Goal: Navigation & Orientation: Understand site structure

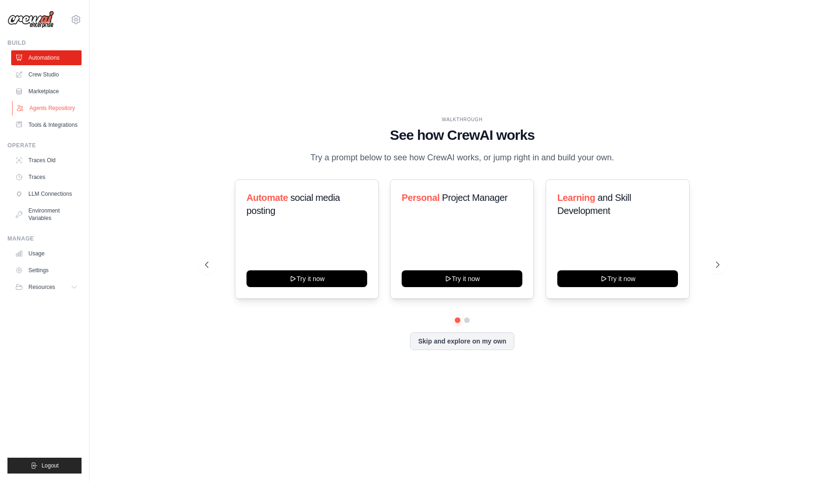
click at [46, 104] on link "Agents Repository" at bounding box center [47, 108] width 70 height 15
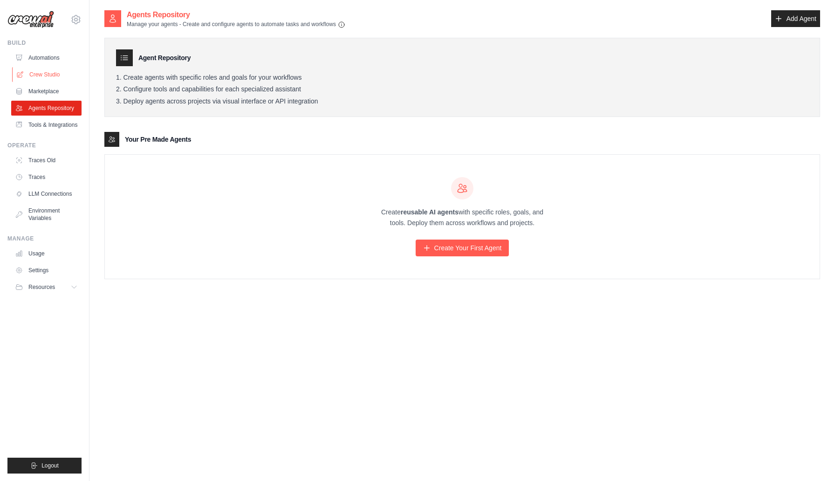
click at [43, 71] on link "Crew Studio" at bounding box center [47, 74] width 70 height 15
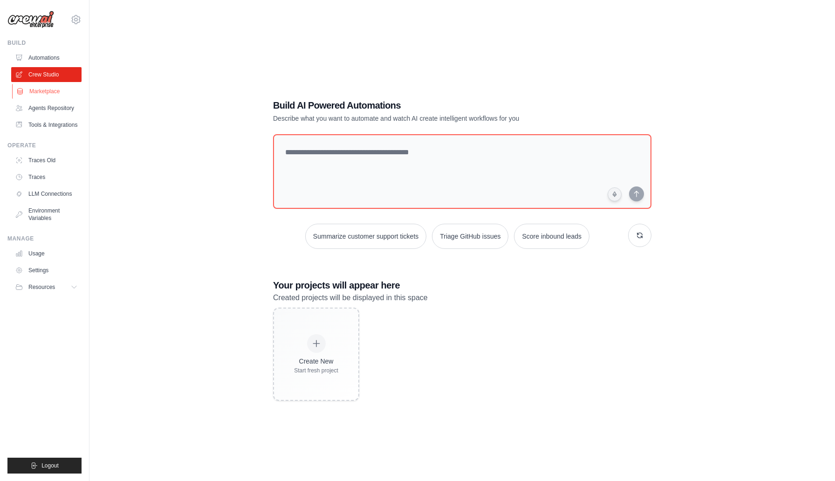
click at [38, 91] on link "Marketplace" at bounding box center [47, 91] width 70 height 15
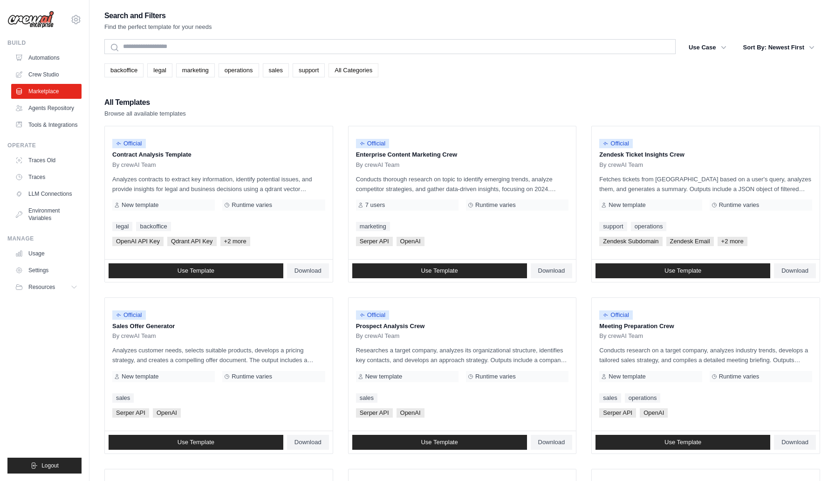
click at [364, 72] on link "All Categories" at bounding box center [354, 70] width 50 height 14
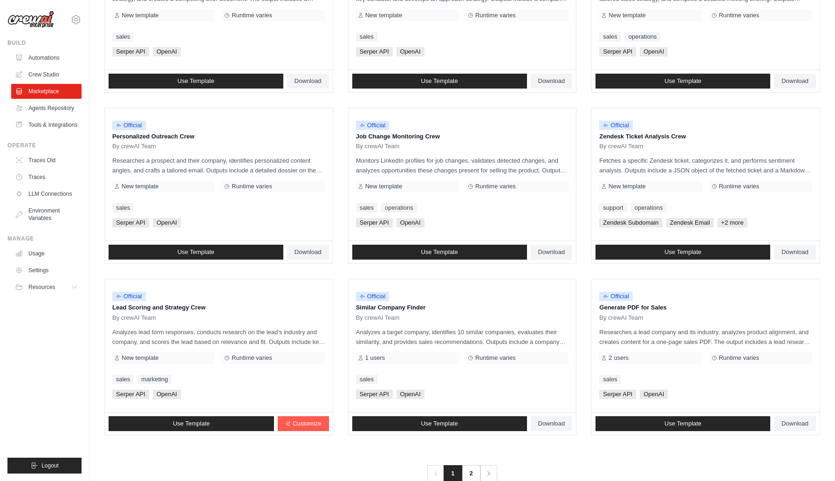
scroll to position [383, 0]
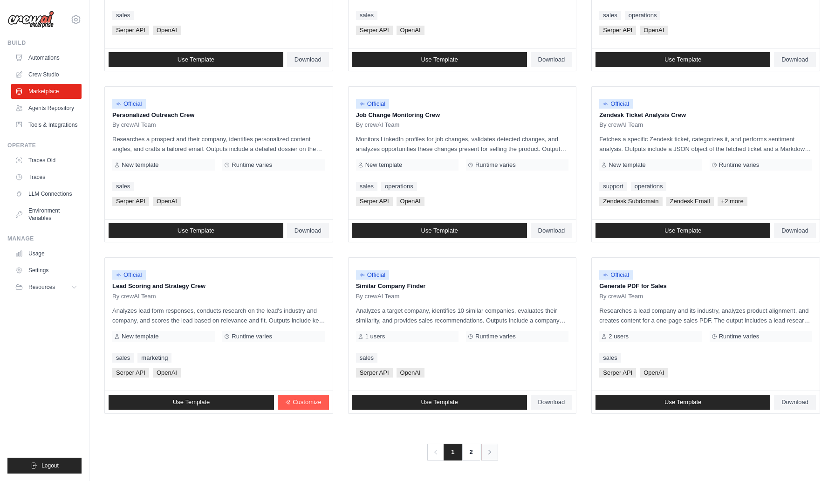
click at [491, 455] on icon "Pagination" at bounding box center [489, 451] width 9 height 9
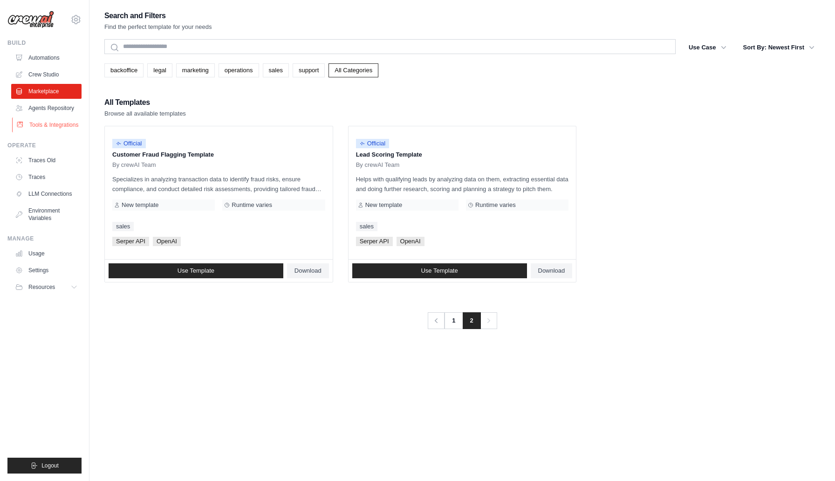
click at [53, 123] on link "Tools & Integrations" at bounding box center [47, 124] width 70 height 15
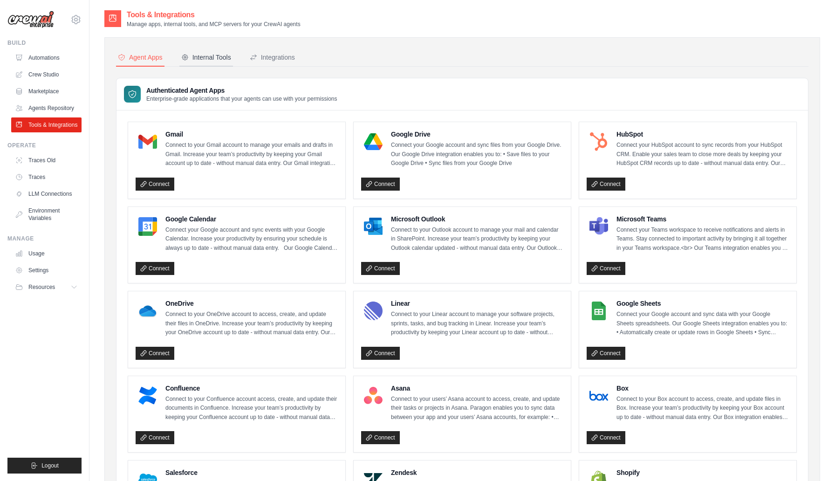
click at [210, 58] on div "Internal Tools" at bounding box center [206, 57] width 50 height 9
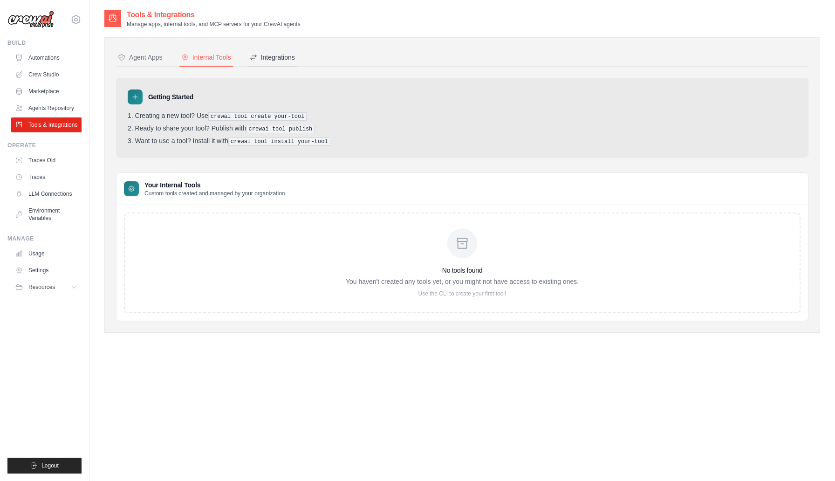
click at [283, 55] on div "Integrations" at bounding box center [272, 57] width 45 height 9
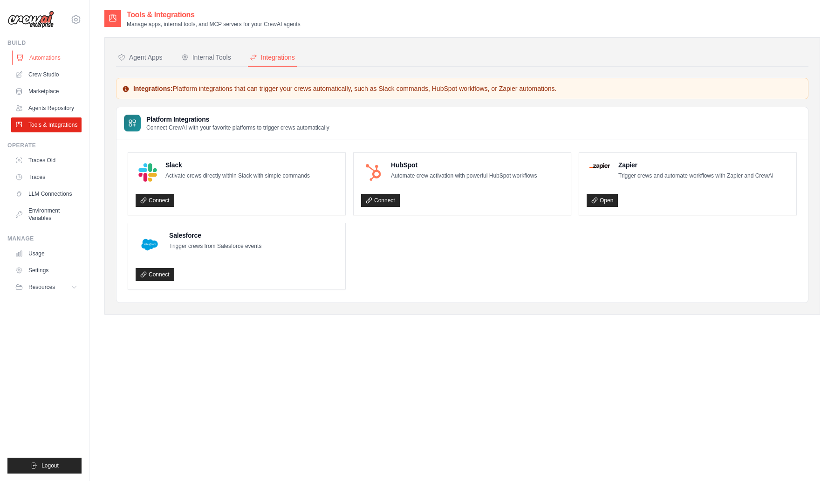
click at [38, 59] on link "Automations" at bounding box center [47, 57] width 70 height 15
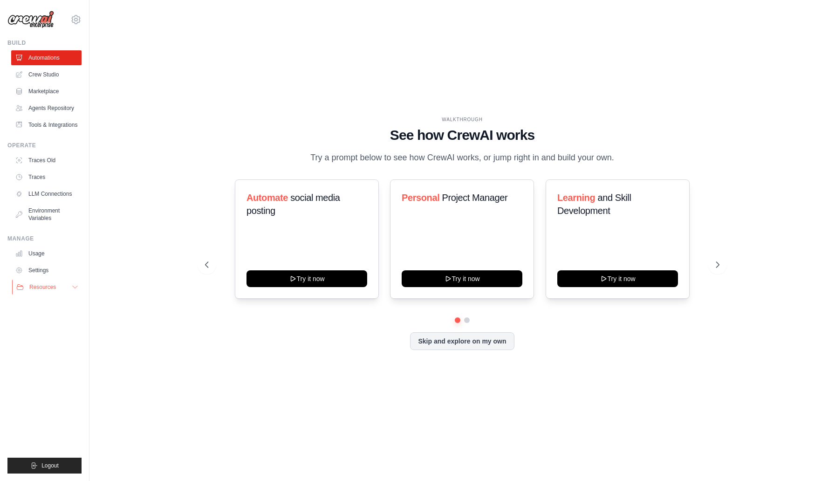
click at [52, 288] on span "Resources" at bounding box center [42, 286] width 27 height 7
click at [56, 346] on span "Video Tutorials" at bounding box center [51, 347] width 37 height 7
